Goal: Transaction & Acquisition: Obtain resource

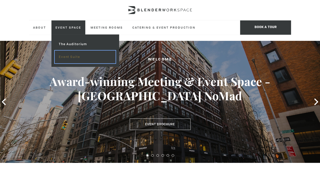
click at [69, 55] on link "Event Suite" at bounding box center [85, 56] width 61 height 13
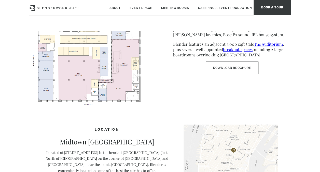
scroll to position [164, 0]
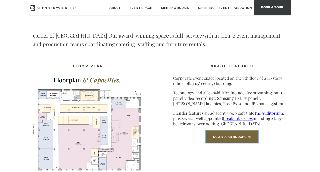
click at [224, 135] on link "Download Brochure" at bounding box center [232, 136] width 53 height 12
